Goal: Task Accomplishment & Management: Manage account settings

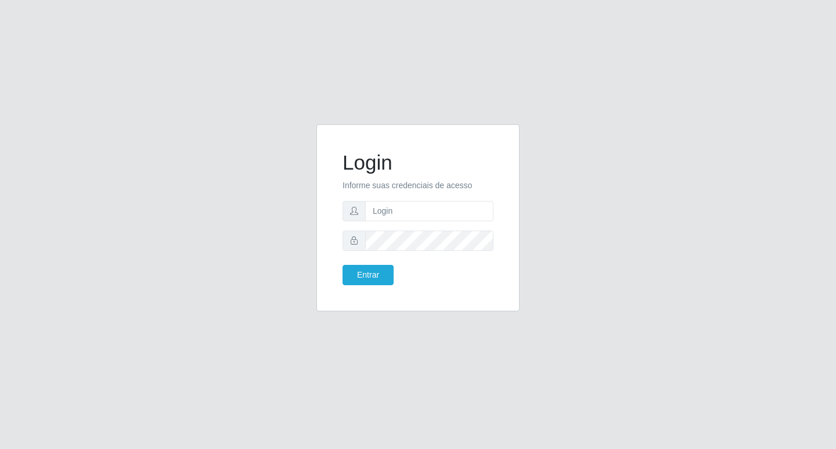
click at [390, 222] on form "Login Informe suas credenciais de acesso Entrar" at bounding box center [418, 217] width 151 height 135
click at [390, 215] on input "text" at bounding box center [429, 211] width 128 height 20
click at [359, 284] on div "Login Informe suas credenciais de acesso 84988920522 Entrar" at bounding box center [418, 218] width 174 height 158
click at [367, 274] on button "Entrar" at bounding box center [368, 275] width 51 height 20
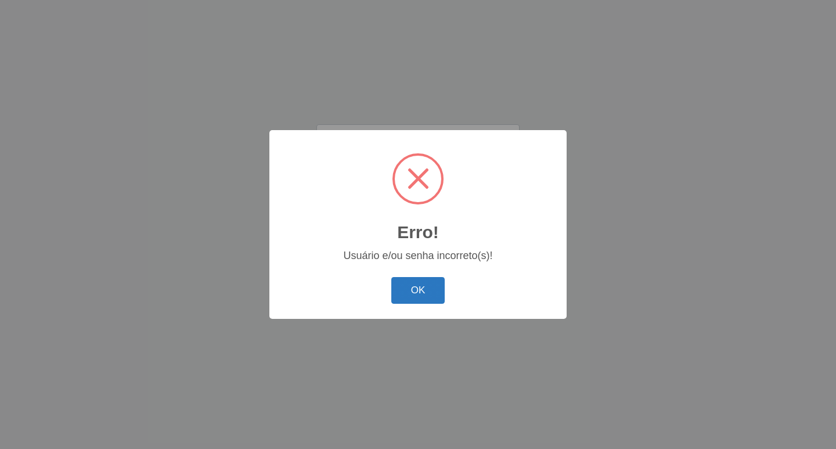
click at [420, 301] on button "OK" at bounding box center [418, 290] width 54 height 27
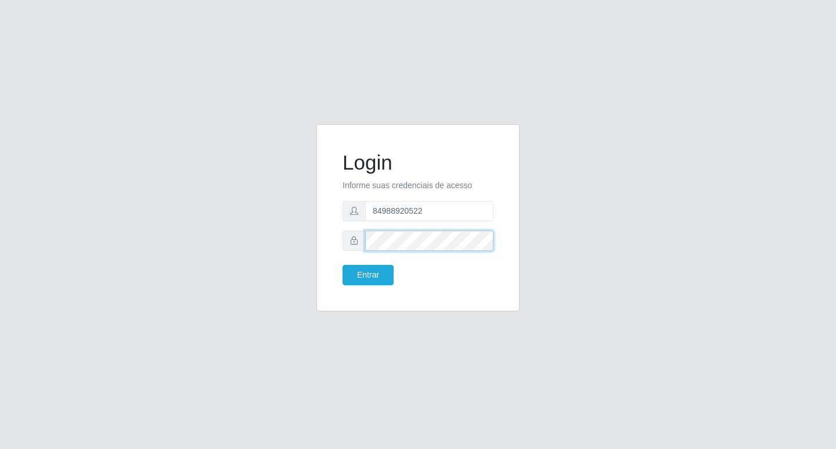
click at [329, 236] on div "Login Informe suas credenciais de acesso 84988920522 Entrar" at bounding box center [417, 217] width 203 height 187
click at [361, 271] on button "Entrar" at bounding box center [368, 275] width 51 height 20
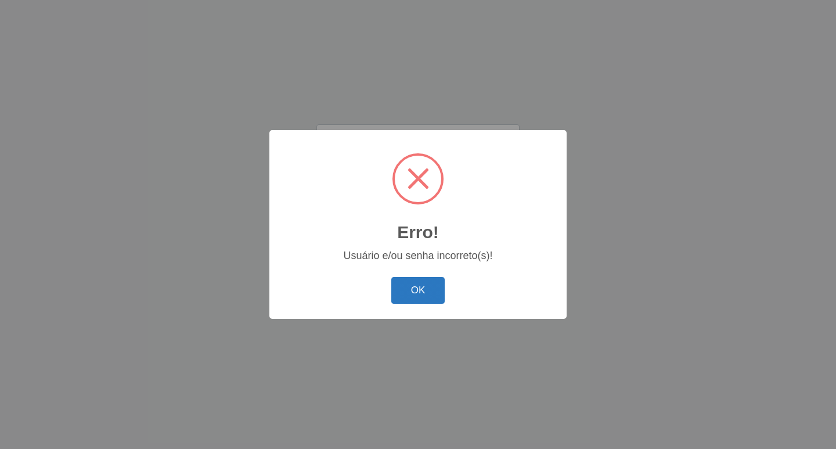
click at [399, 280] on button "OK" at bounding box center [418, 290] width 54 height 27
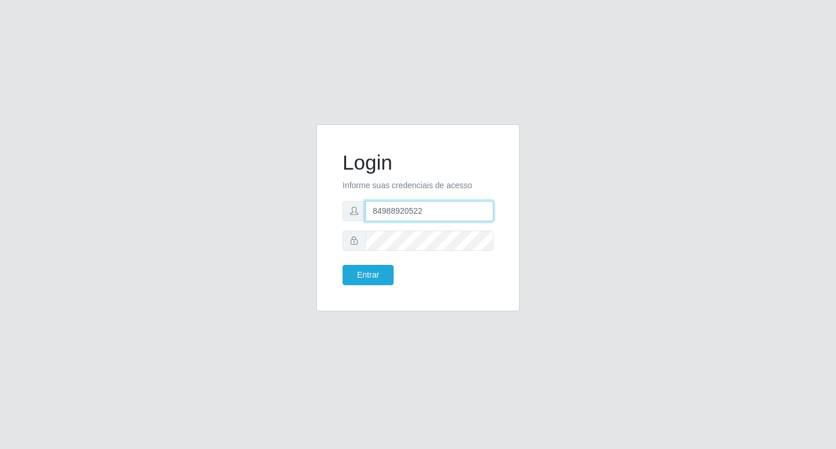
drag, startPoint x: 430, startPoint y: 210, endPoint x: 323, endPoint y: 209, distance: 106.8
click at [323, 209] on div "Login Informe suas credenciais de acesso 84988920522 Entrar" at bounding box center [417, 217] width 203 height 187
type input "84988920522"
click at [374, 265] on button "Entrar" at bounding box center [368, 275] width 51 height 20
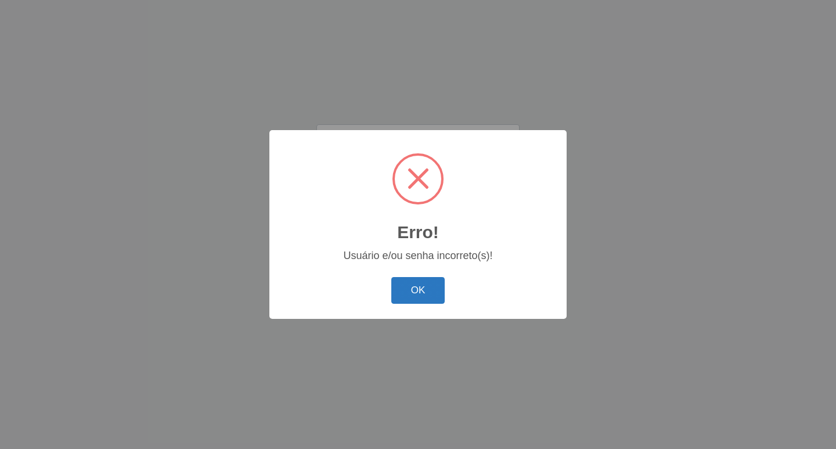
click at [397, 281] on button "OK" at bounding box center [418, 290] width 54 height 27
